Goal: Task Accomplishment & Management: Manage account settings

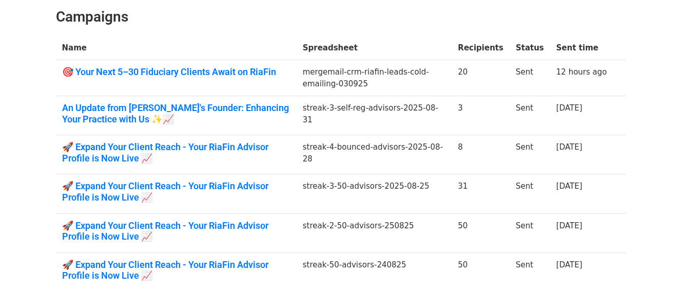
scroll to position [152, 0]
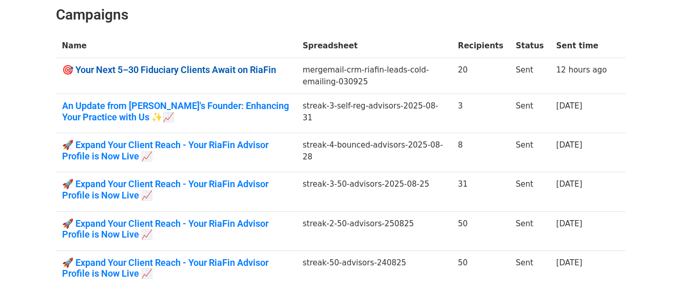
click at [203, 68] on link "🎯 Your Next 5–30 Fiduciary Clients Await on RiaFin" at bounding box center [176, 69] width 228 height 11
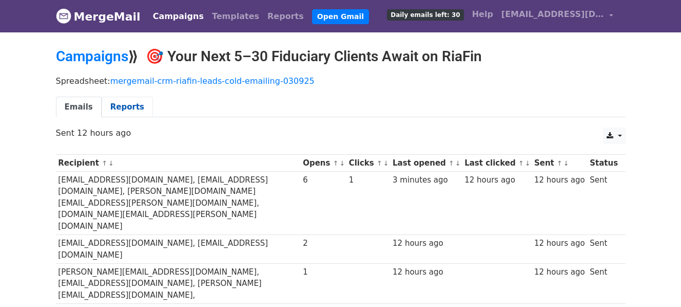
click at [114, 108] on link "Reports" at bounding box center [127, 107] width 51 height 21
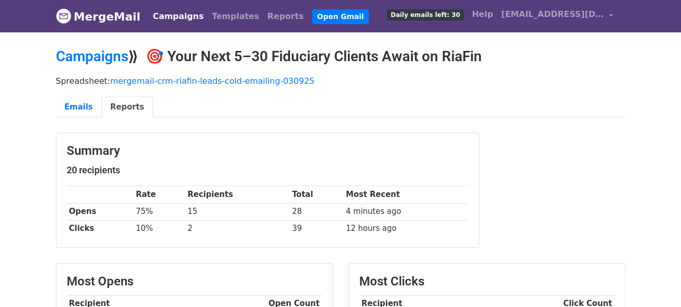
click at [165, 14] on link "Campaigns" at bounding box center [178, 16] width 59 height 21
